Goal: Task Accomplishment & Management: Manage account settings

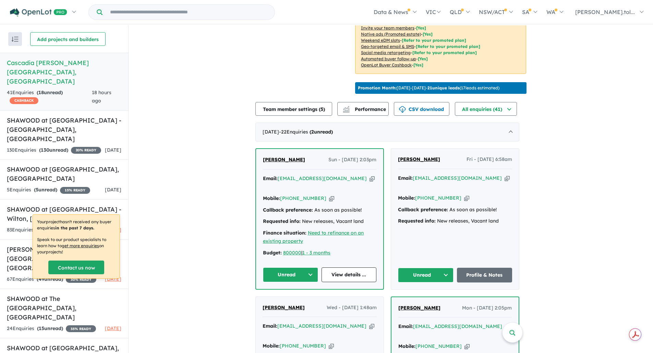
scroll to position [206, 0]
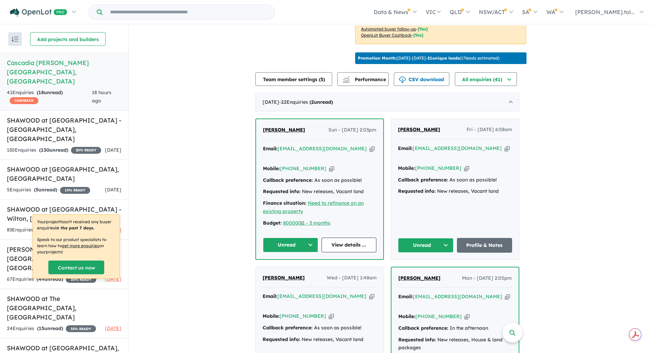
click at [61, 89] on div "41 Enquir ies ( 18 unread) CASHBACK" at bounding box center [49, 97] width 85 height 16
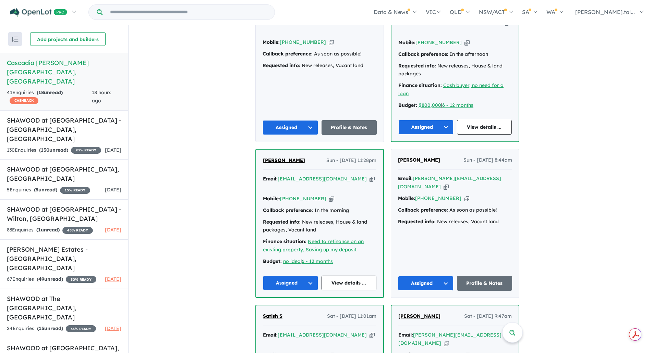
scroll to position [240, 0]
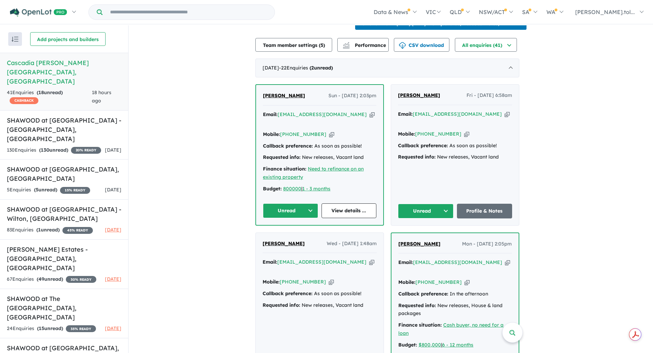
click at [346, 125] on div "Email: [EMAIL_ADDRESS][DOMAIN_NAME] Copied!" at bounding box center [319, 119] width 113 height 16
click at [369, 118] on icon "button" at bounding box center [371, 114] width 5 height 7
drag, startPoint x: 308, startPoint y: 101, endPoint x: 260, endPoint y: 105, distance: 48.1
click at [260, 105] on div "[PERSON_NAME] Sun - [DATE] 2:03pm Email: [EMAIL_ADDRESS][DOMAIN_NAME] Copied! M…" at bounding box center [319, 155] width 127 height 140
copy span "[PERSON_NAME]"
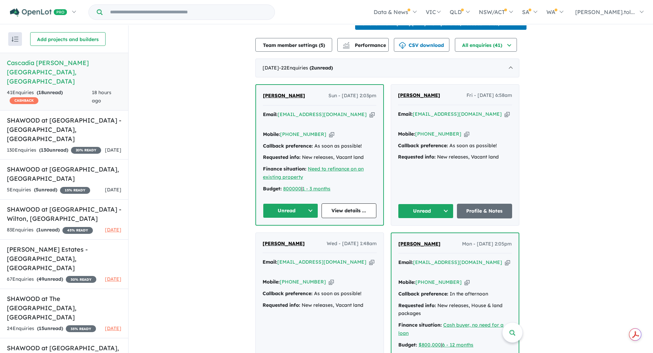
click at [329, 133] on icon "button" at bounding box center [331, 134] width 5 height 7
copy span "[PERSON_NAME]"
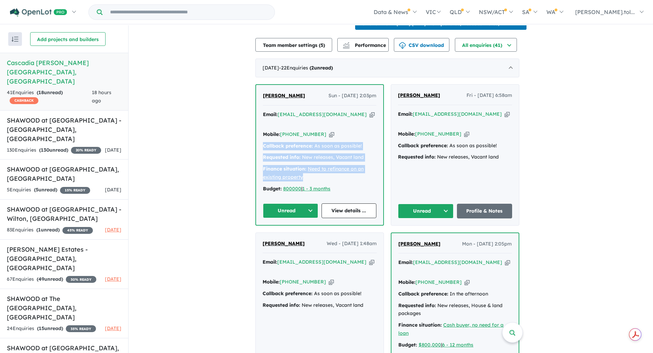
drag, startPoint x: 333, startPoint y: 173, endPoint x: 264, endPoint y: 145, distance: 75.6
click at [264, 145] on div "[PERSON_NAME] Sun - [DATE] 2:03pm Email: [EMAIL_ADDRESS][DOMAIN_NAME] Copied! M…" at bounding box center [319, 155] width 127 height 140
drag, startPoint x: 342, startPoint y: 183, endPoint x: 259, endPoint y: 145, distance: 91.7
click at [259, 145] on div "[PERSON_NAME] Sun - [DATE] 2:03pm Email: [EMAIL_ADDRESS][DOMAIN_NAME] Copied! M…" at bounding box center [319, 155] width 127 height 140
copy div "Callback preference: As soon as possible! Requested info: New releases, Vacant …"
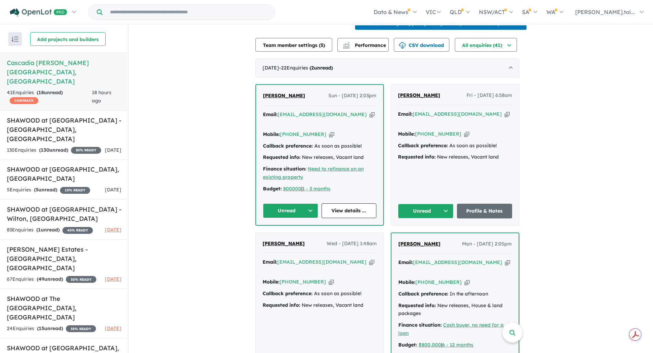
click at [289, 206] on button "Unread" at bounding box center [290, 211] width 55 height 15
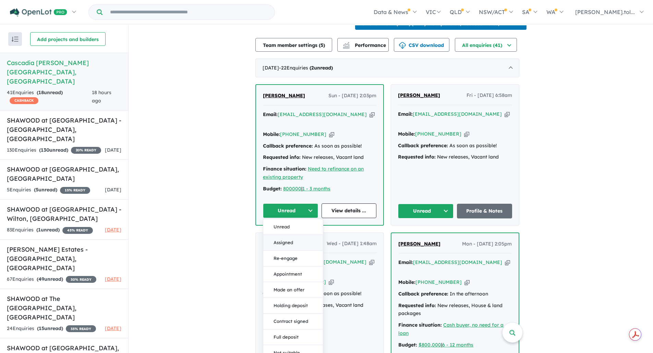
click at [299, 240] on button "Assigned" at bounding box center [293, 243] width 60 height 16
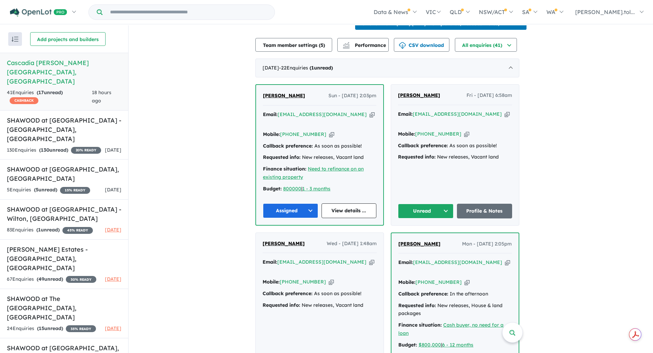
drag, startPoint x: 492, startPoint y: 121, endPoint x: 483, endPoint y: 116, distance: 10.4
click at [504, 118] on icon "button" at bounding box center [506, 114] width 5 height 7
click at [464, 131] on icon "button" at bounding box center [466, 134] width 5 height 7
drag, startPoint x: 509, startPoint y: 160, endPoint x: 391, endPoint y: 145, distance: 118.9
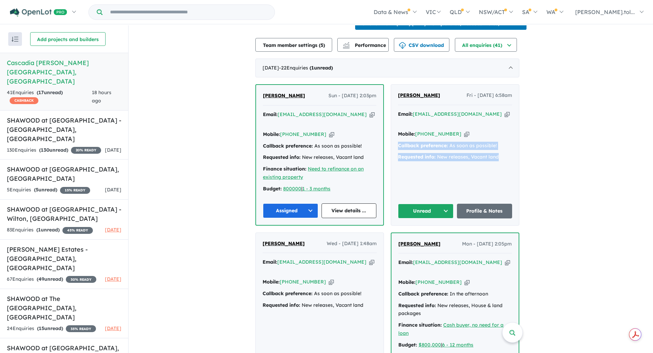
copy div "Callback preference: As soon as possible! Requested info: New releases, Vacant …"
click at [416, 212] on button "Unread" at bounding box center [426, 211] width 56 height 15
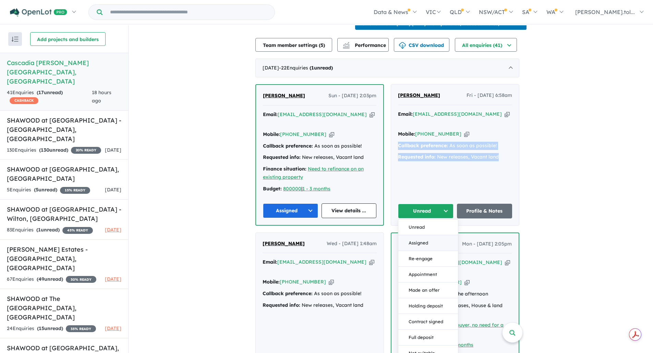
click at [426, 238] on button "Assigned" at bounding box center [428, 243] width 60 height 16
